Goal: Check status: Check status

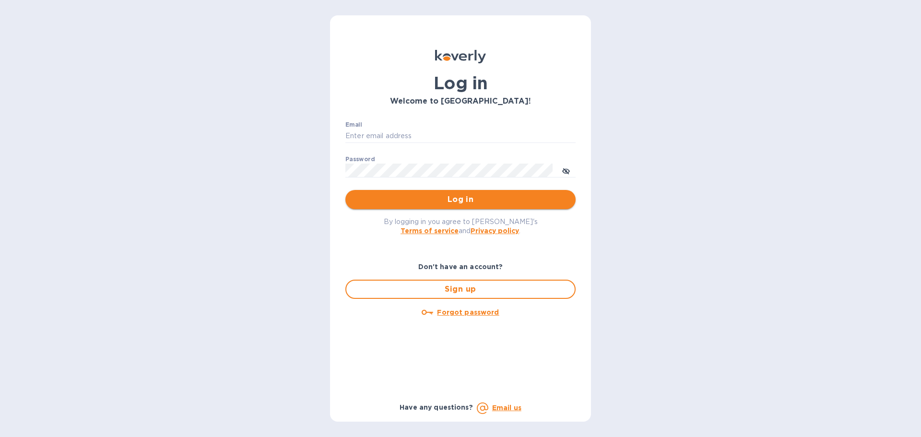
type input "[EMAIL_ADDRESS][DOMAIN_NAME]"
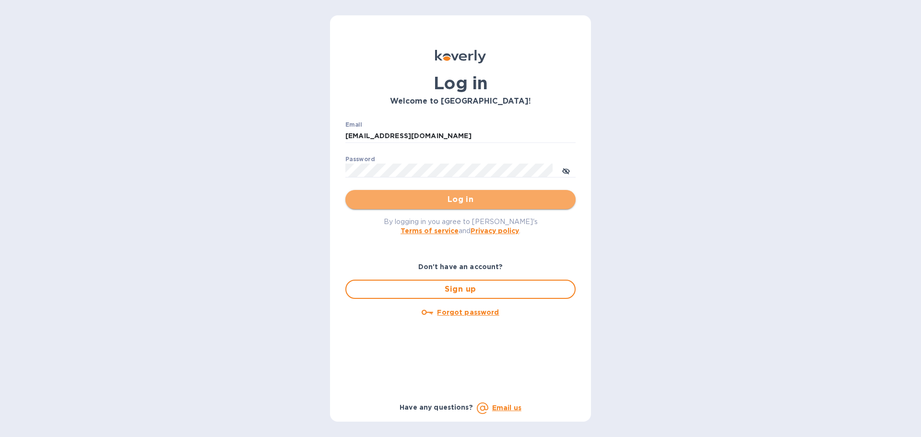
click at [450, 200] on span "Log in" at bounding box center [460, 200] width 215 height 12
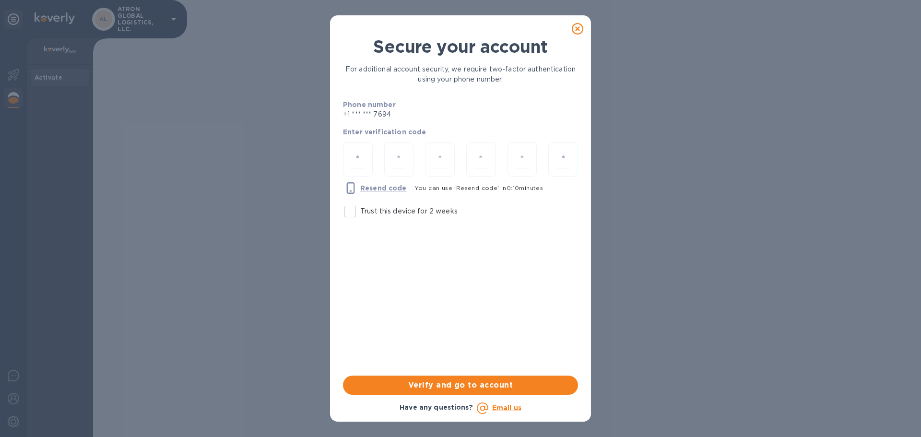
click at [352, 212] on input "Trust this device for 2 weeks" at bounding box center [350, 211] width 20 height 20
checkbox input "true"
click at [363, 163] on input "number" at bounding box center [357, 160] width 13 height 18
type input "2"
type input "6"
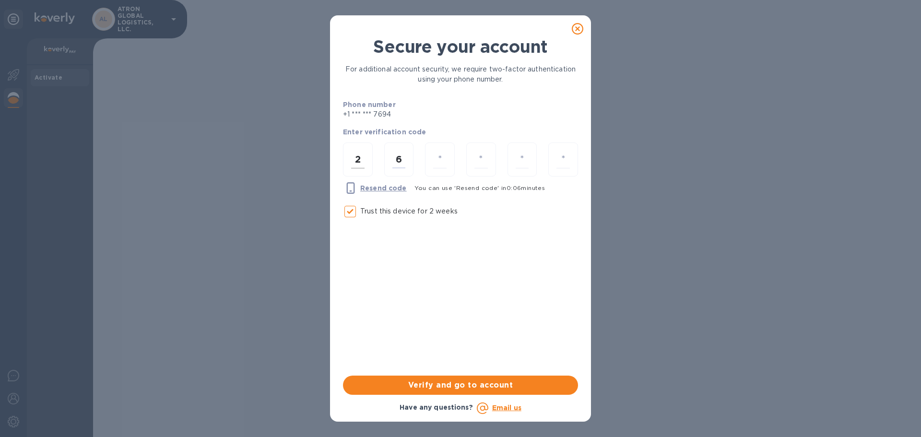
type input "8"
type input "4"
type input "2"
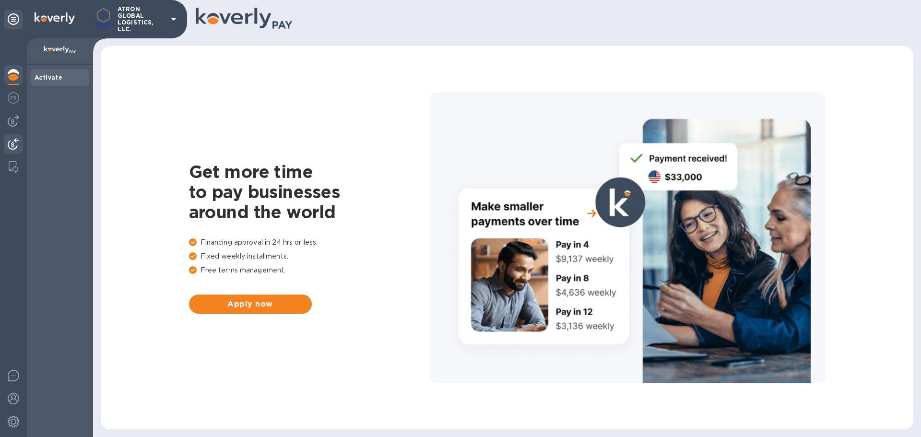
click at [20, 140] on div at bounding box center [13, 144] width 19 height 21
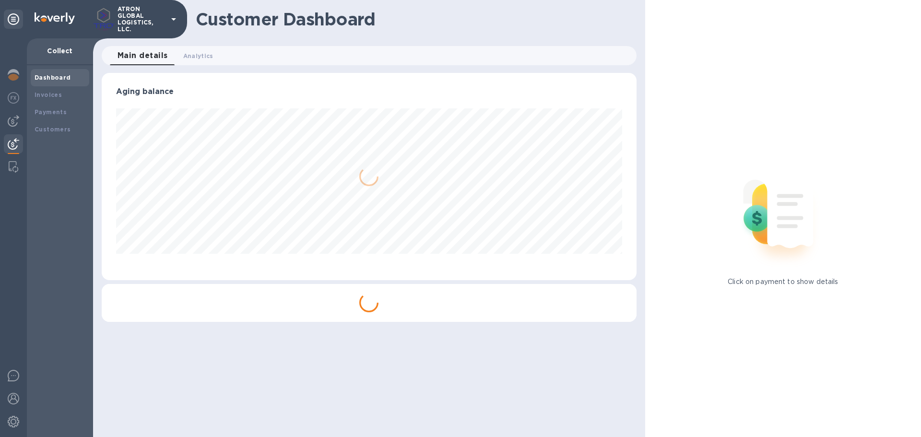
scroll to position [207, 534]
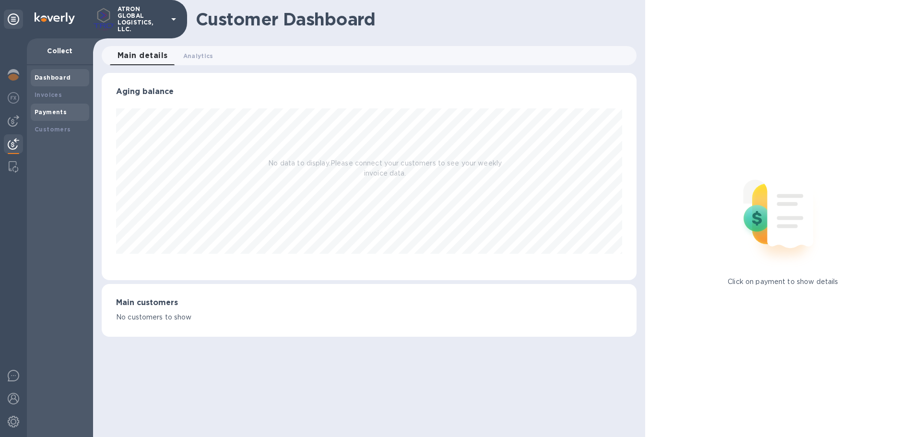
click at [51, 112] on b "Payments" at bounding box center [51, 111] width 32 height 7
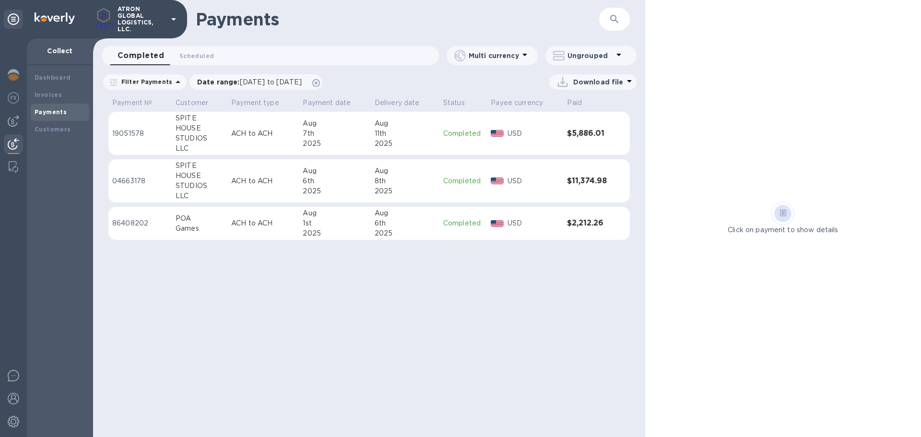
click at [145, 136] on p "19051578" at bounding box center [140, 134] width 56 height 10
